Goal: Download file/media

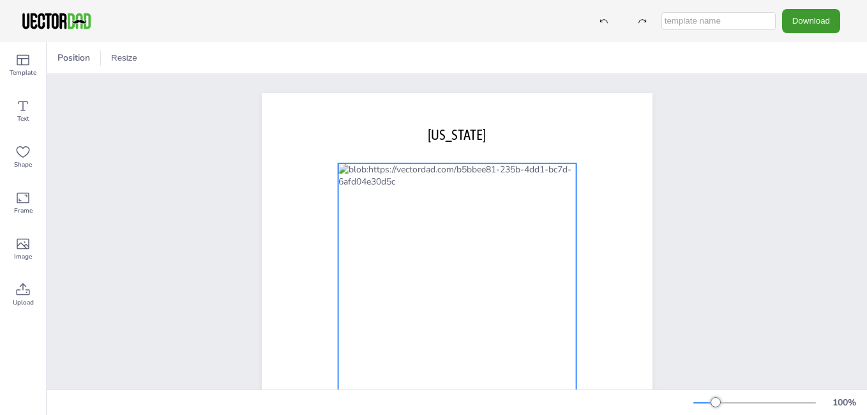
click at [550, 215] on div at bounding box center [457, 354] width 238 height 383
click at [476, 133] on icon at bounding box center [477, 137] width 15 height 15
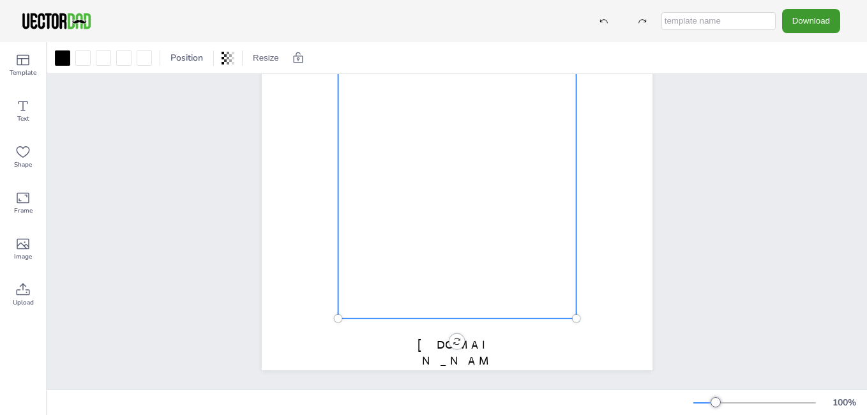
scroll to position [238, 0]
click at [17, 294] on icon at bounding box center [22, 289] width 15 height 15
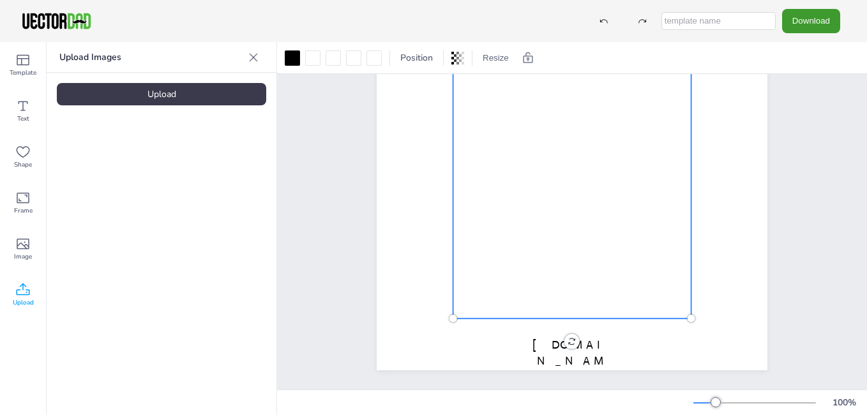
click at [172, 142] on div "Upload Images Upload" at bounding box center [162, 228] width 230 height 373
click at [178, 95] on div "Upload" at bounding box center [161, 94] width 209 height 22
click at [190, 93] on div "Upload" at bounding box center [161, 94] width 209 height 22
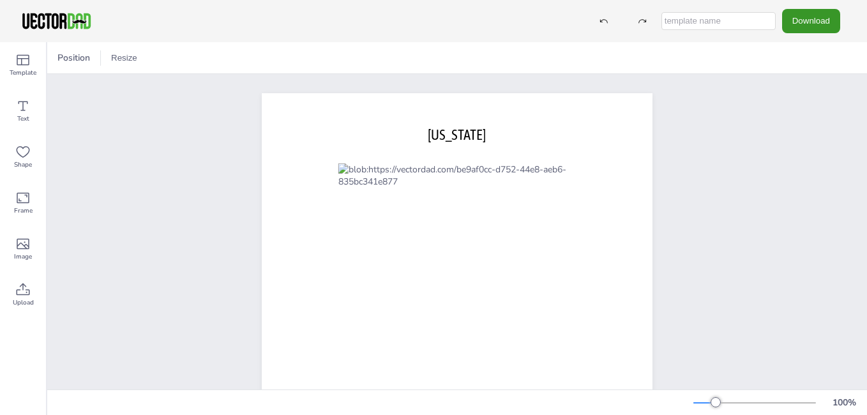
click at [817, 19] on button "Download" at bounding box center [811, 21] width 58 height 24
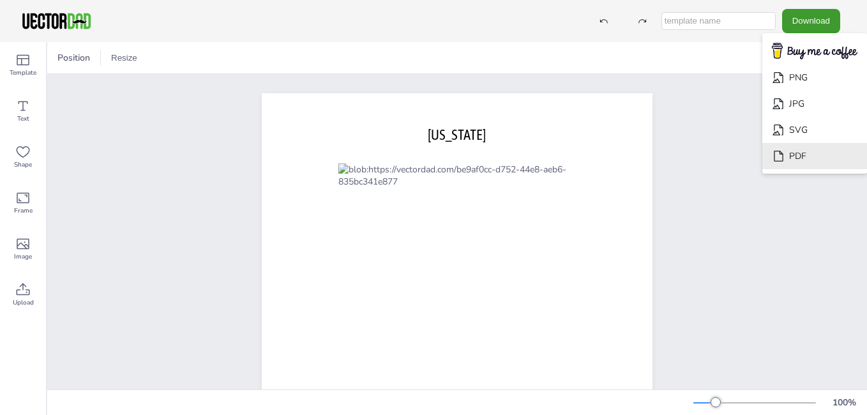
click at [794, 155] on li "PDF" at bounding box center [815, 156] width 105 height 26
